Goal: Navigation & Orientation: Find specific page/section

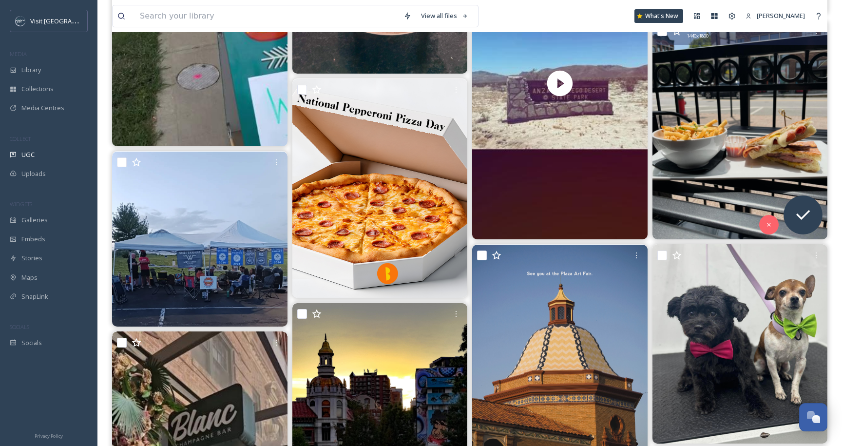
scroll to position [909, 0]
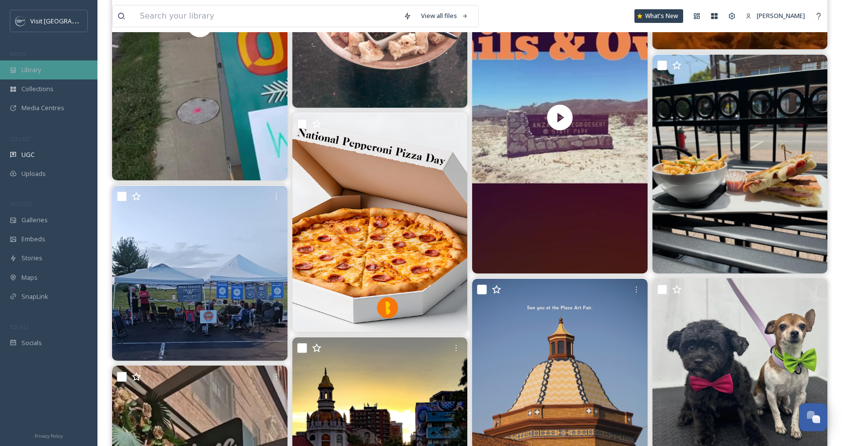
click at [47, 71] on div "Library" at bounding box center [48, 69] width 97 height 19
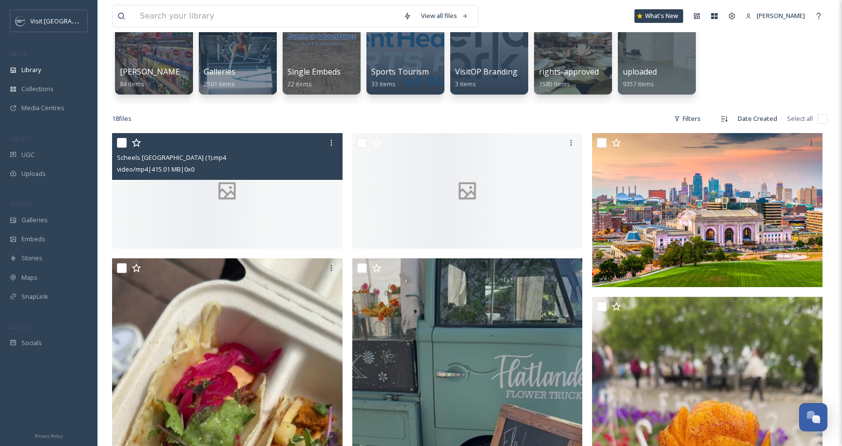
scroll to position [106, 0]
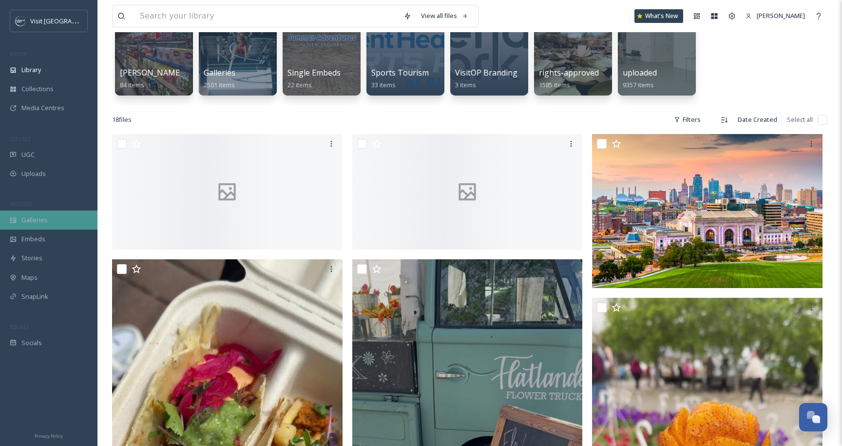
click at [44, 221] on span "Galleries" at bounding box center [34, 219] width 26 height 9
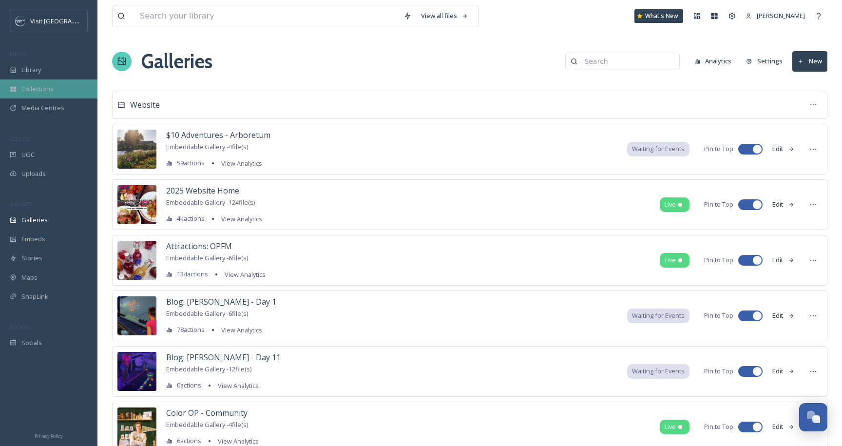
click at [54, 92] on div "Collections" at bounding box center [48, 88] width 97 height 19
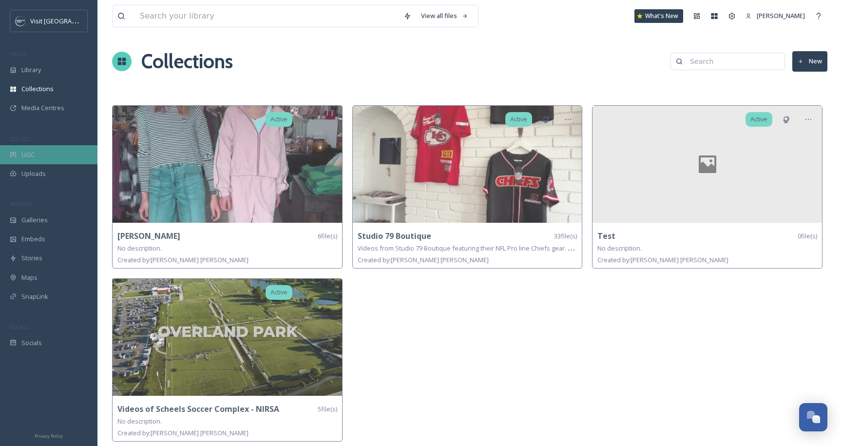
click at [20, 158] on div "UGC" at bounding box center [48, 154] width 97 height 19
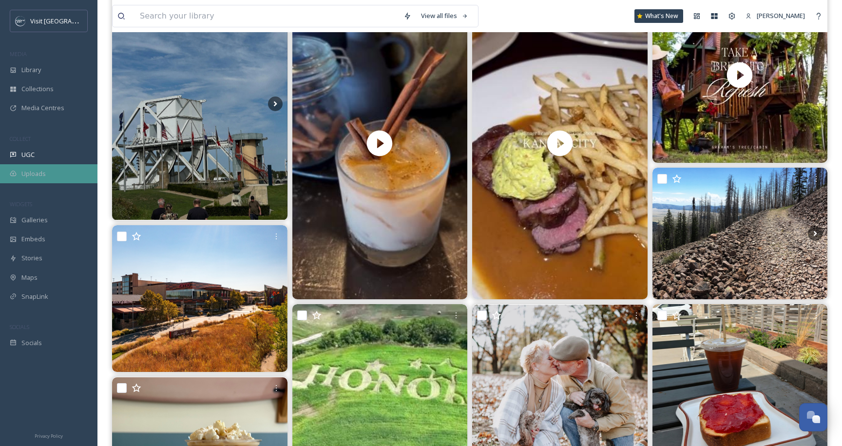
scroll to position [165, 0]
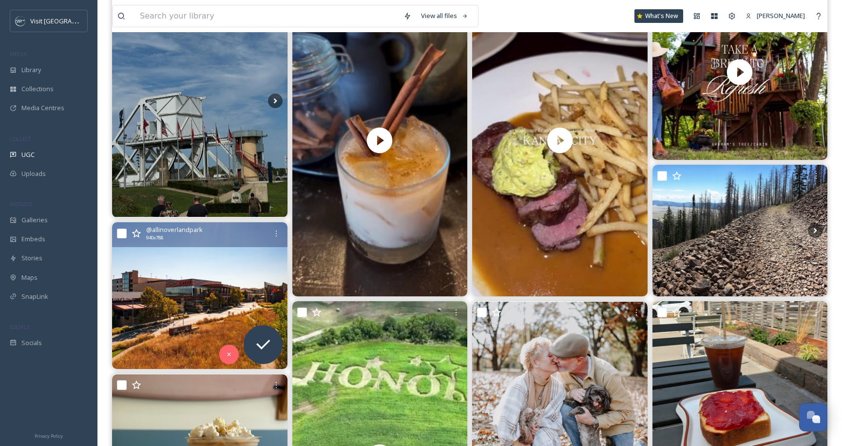
click at [176, 289] on img at bounding box center [199, 295] width 175 height 147
